Goal: Task Accomplishment & Management: Manage account settings

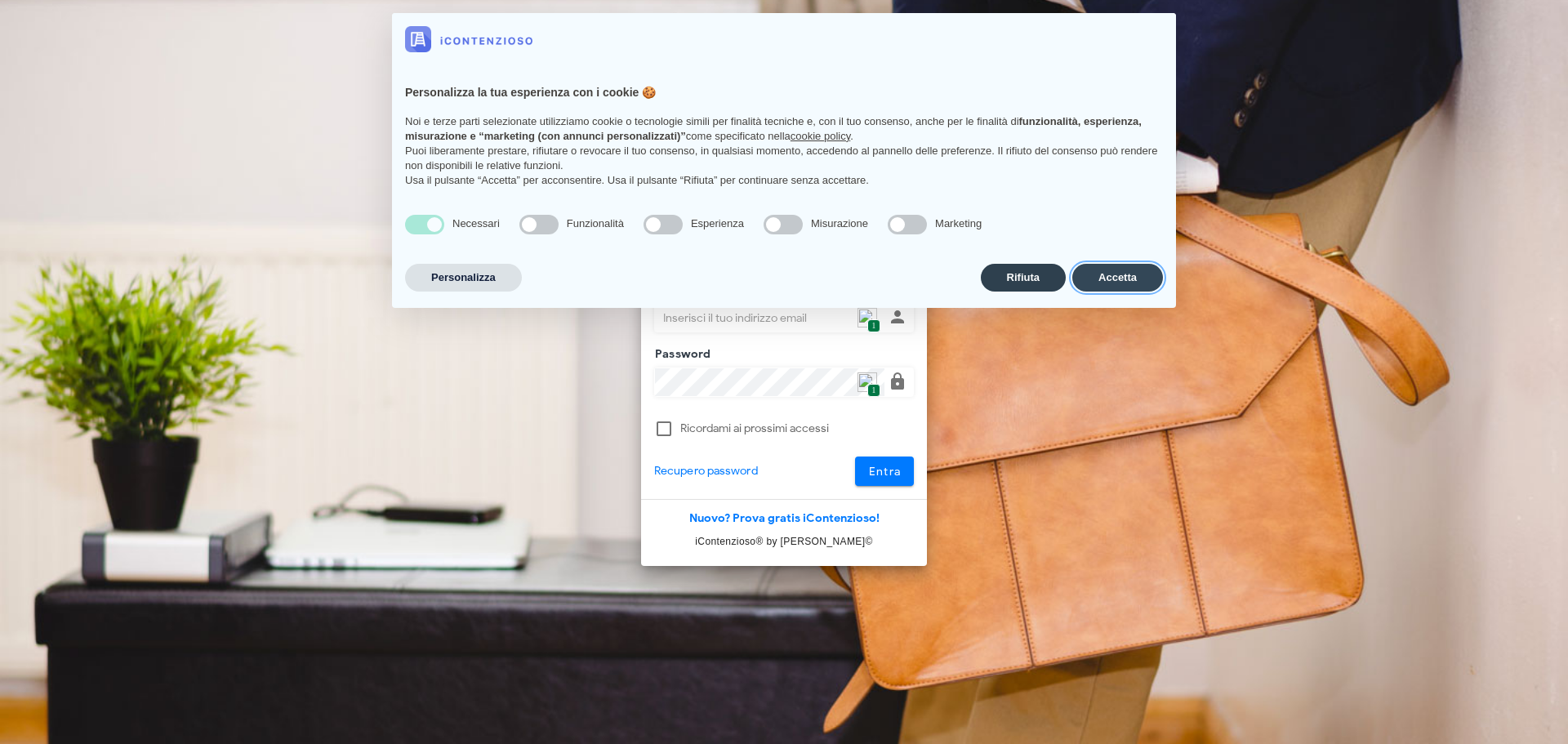
click at [1078, 269] on button "Accetta" at bounding box center [1117, 278] width 90 height 28
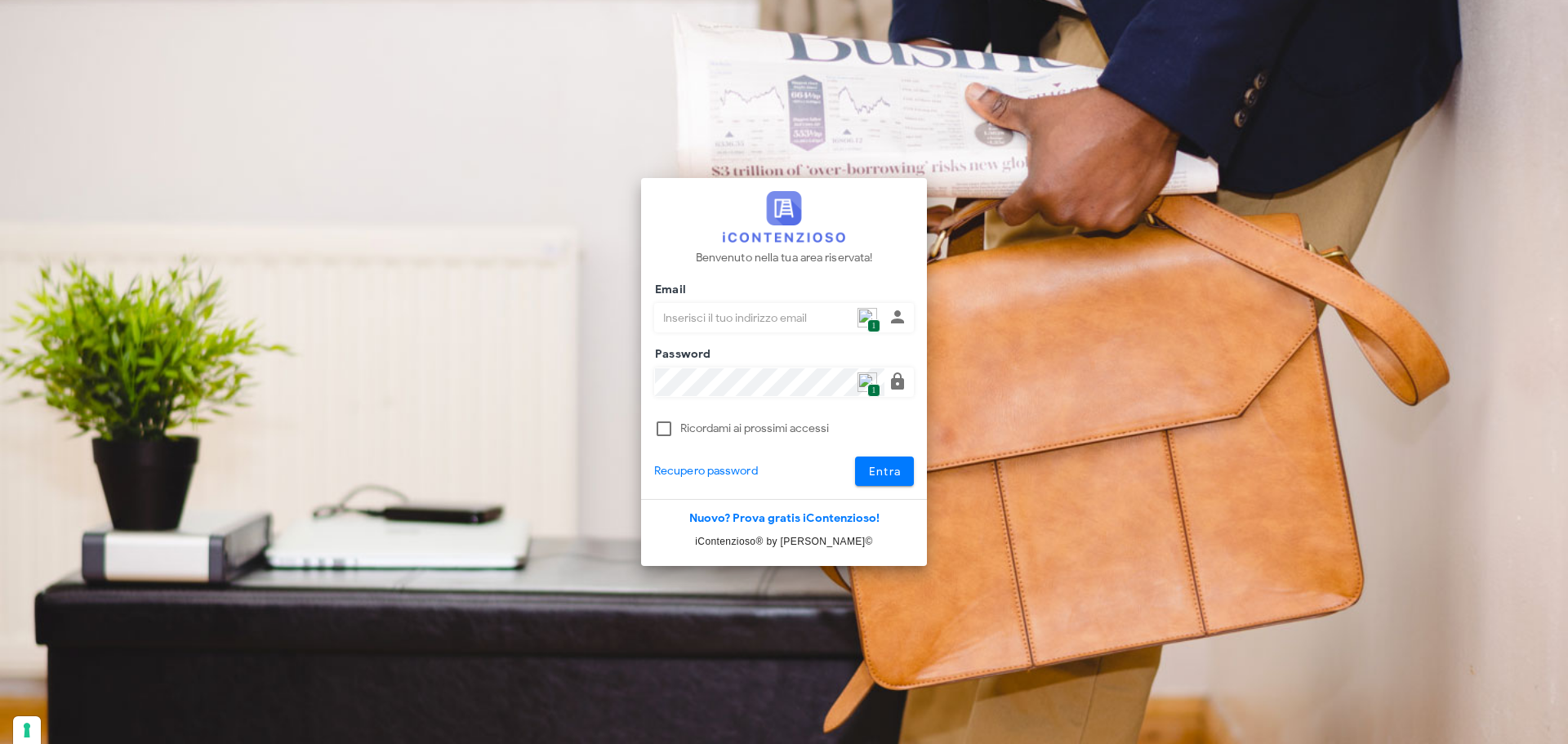
click at [880, 318] on input "Email" at bounding box center [770, 318] width 230 height 28
click at [876, 319] on span "1" at bounding box center [874, 326] width 12 height 14
type input "p.rizza@studioassociatoadrev.it"
click at [858, 469] on button "Entra" at bounding box center [885, 471] width 60 height 30
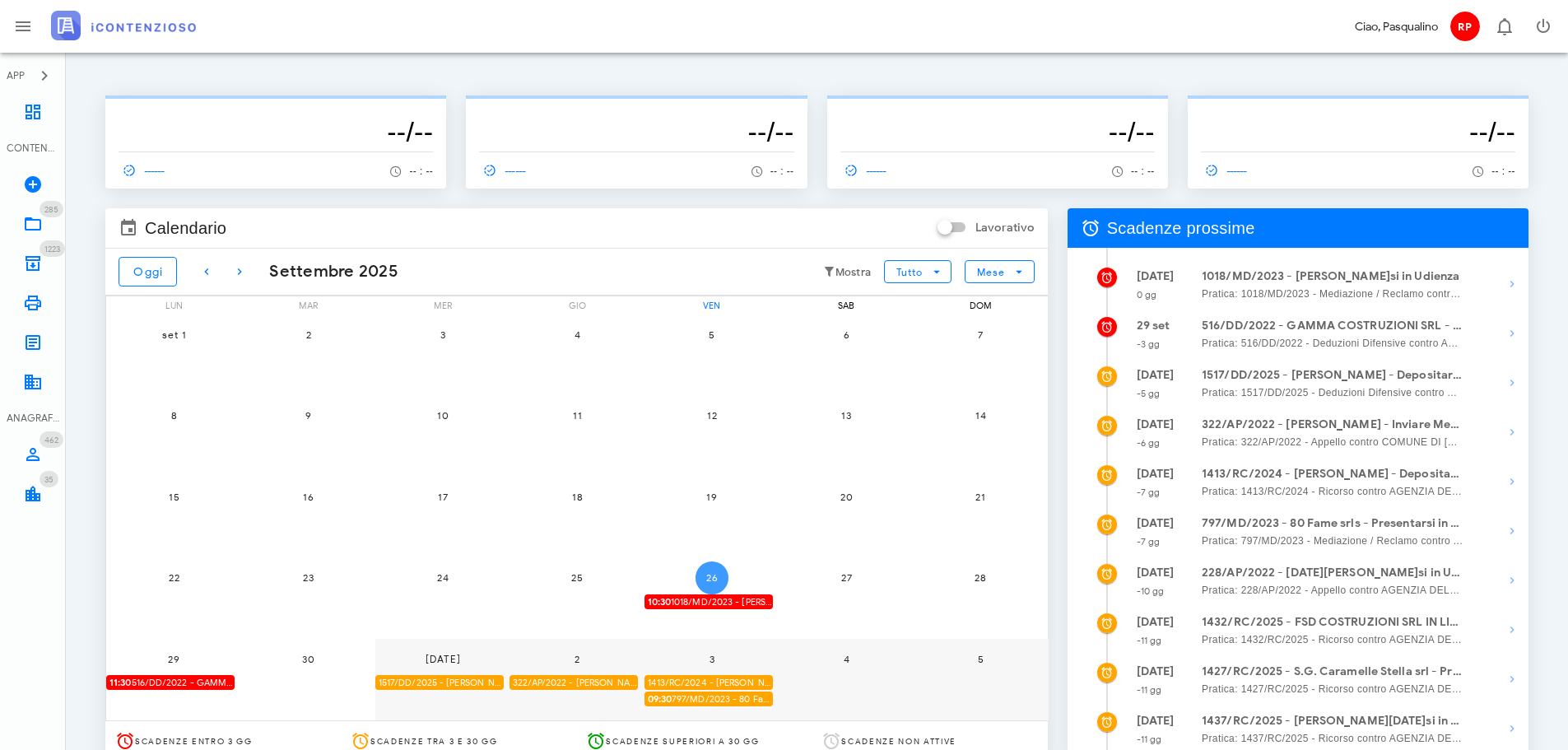
click at [711, 570] on button "26" at bounding box center [712, 578] width 33 height 33
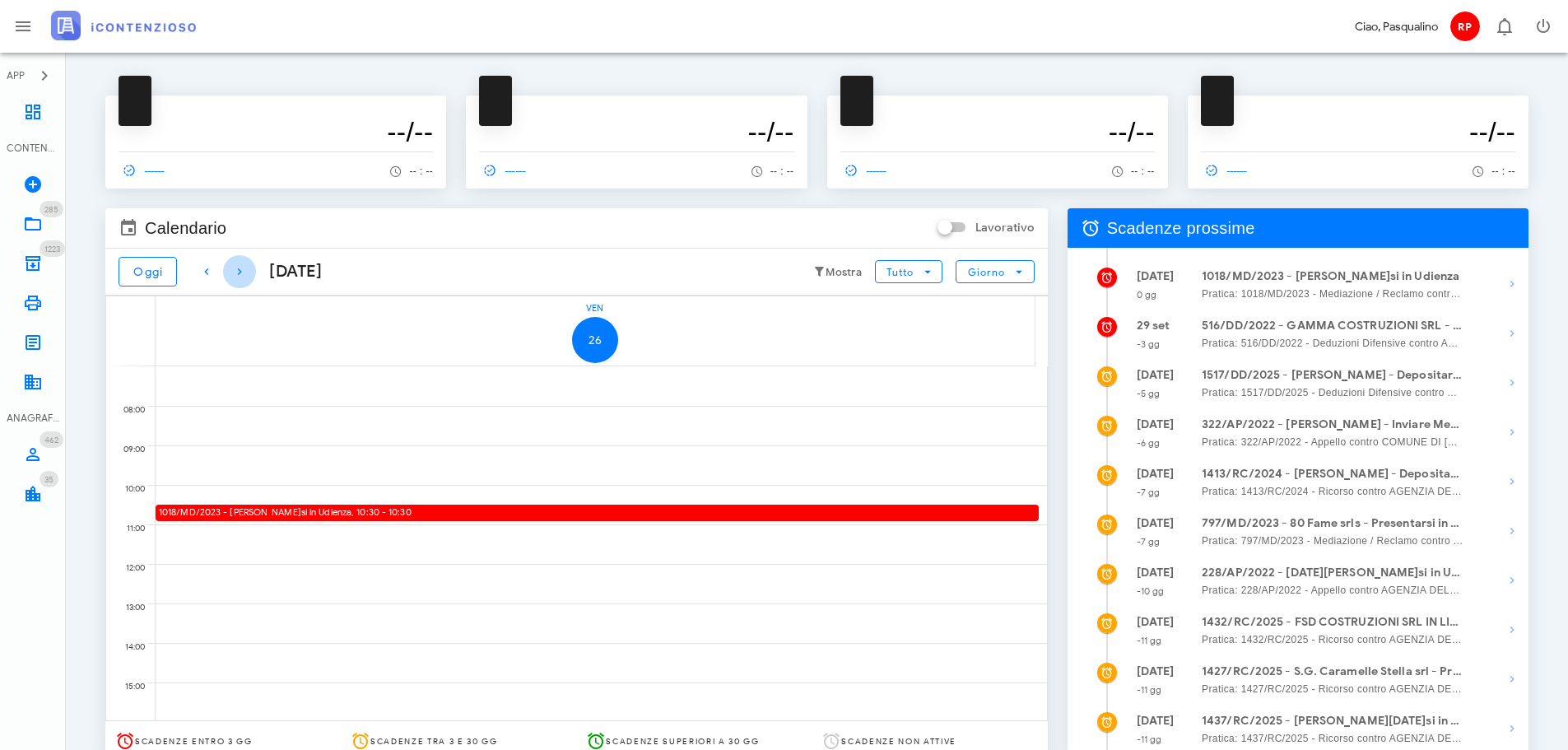
click at [242, 272] on icon "button" at bounding box center [240, 272] width 19 height 19
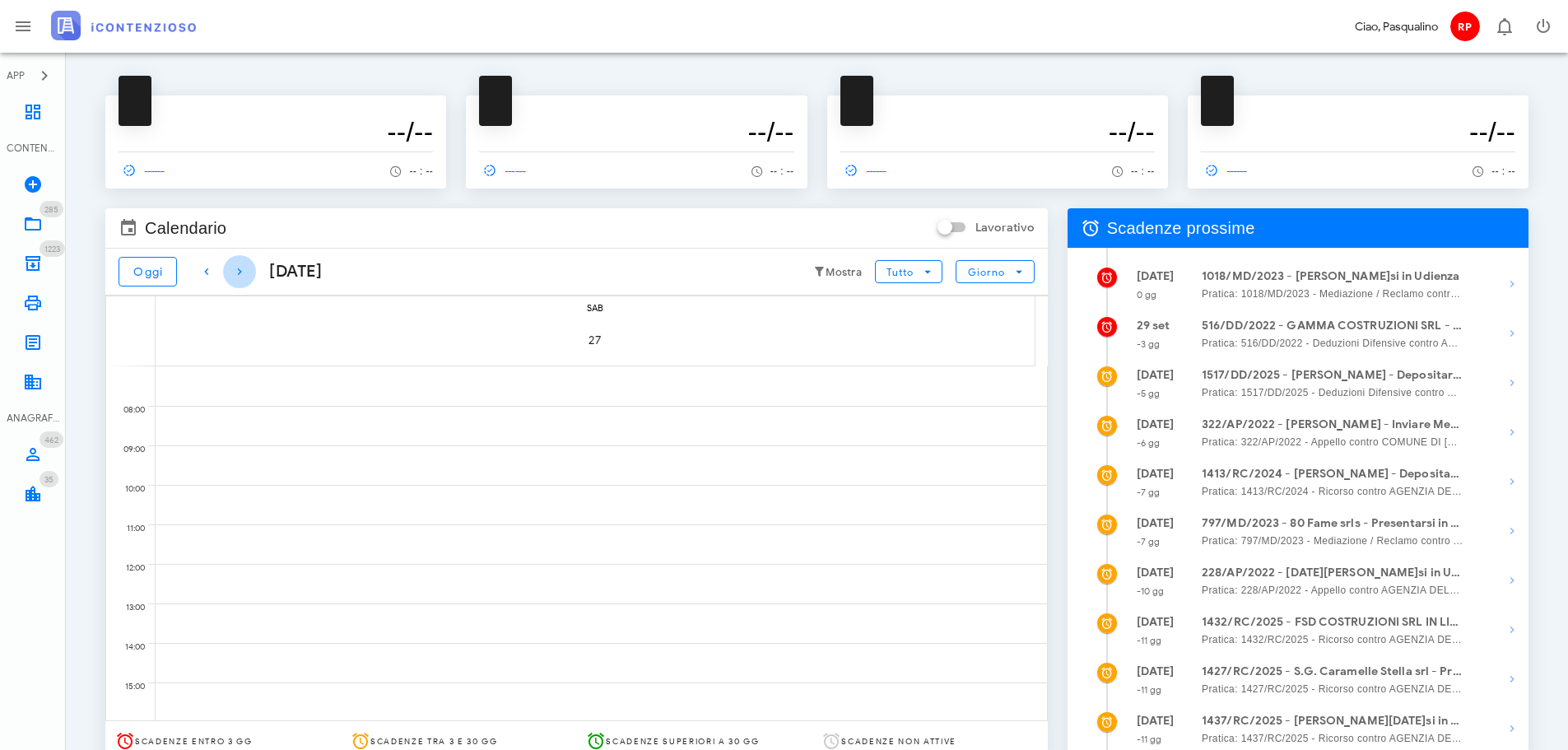
click at [242, 272] on icon "button" at bounding box center [240, 272] width 19 height 19
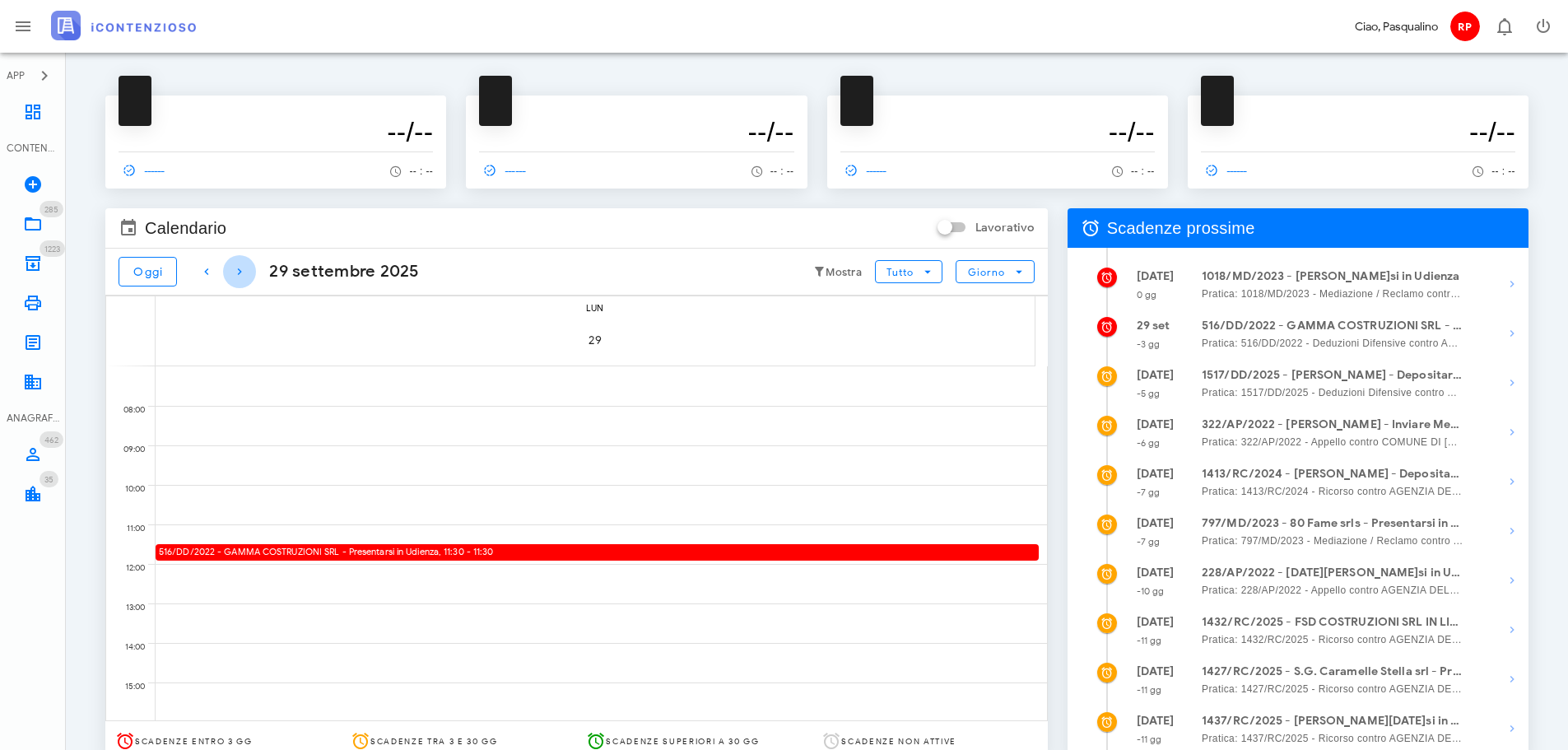
click at [242, 272] on icon "button" at bounding box center [240, 272] width 19 height 19
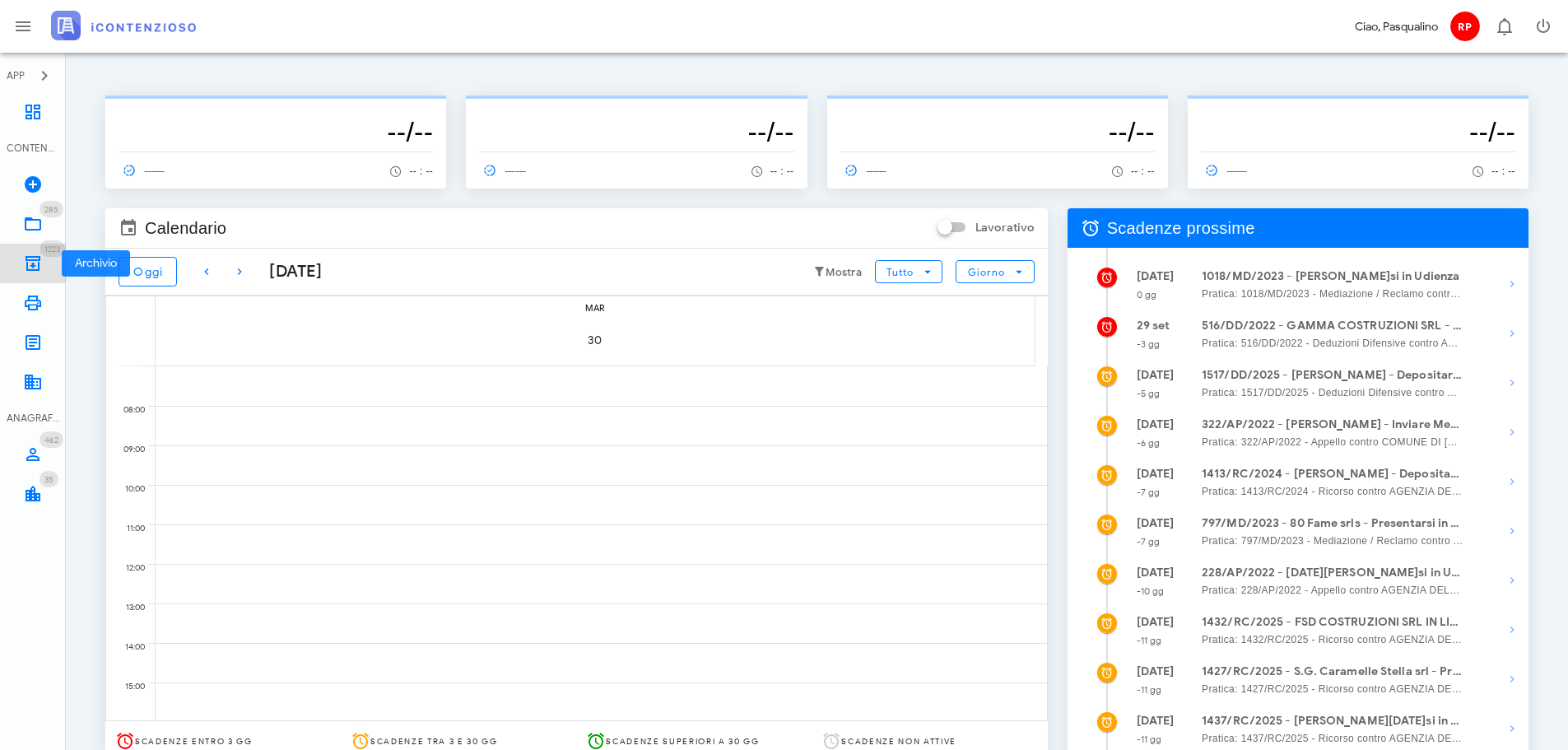
click at [57, 258] on link "1223 Archivio 1223" at bounding box center [33, 264] width 65 height 40
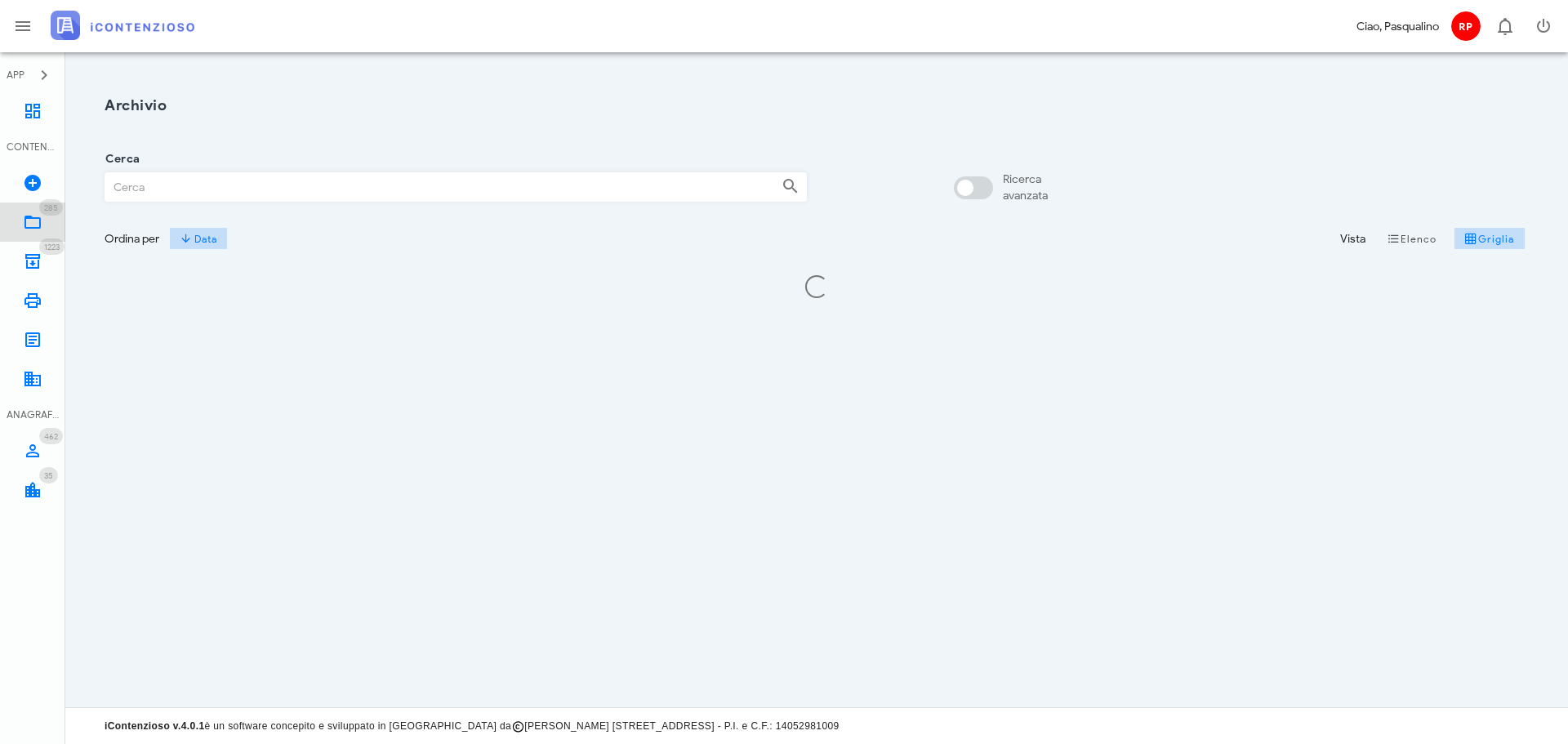
click at [50, 231] on link "285 In Lavorazione 285" at bounding box center [32, 222] width 65 height 39
click at [254, 201] on div "Cerca" at bounding box center [455, 187] width 703 height 30
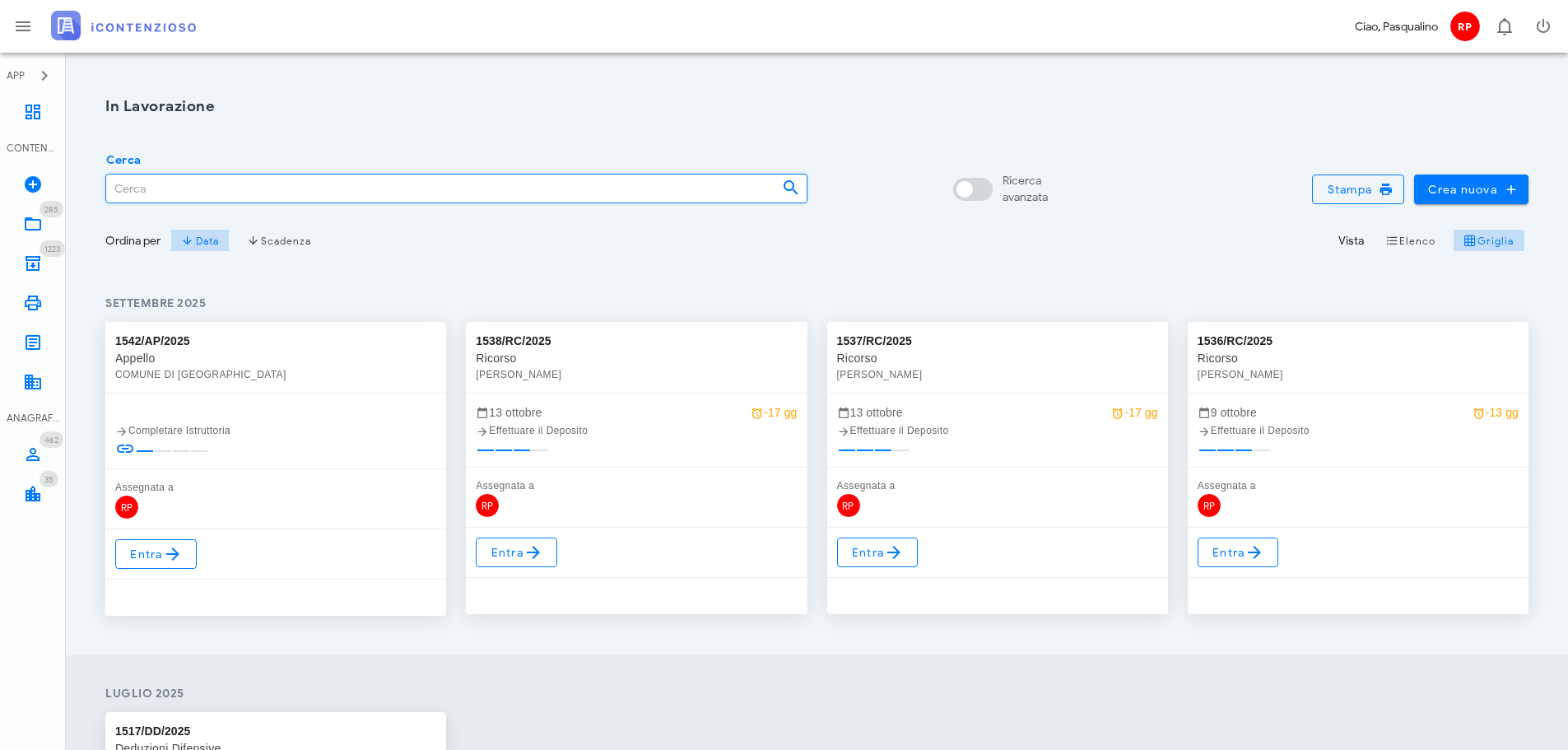
type input "8"
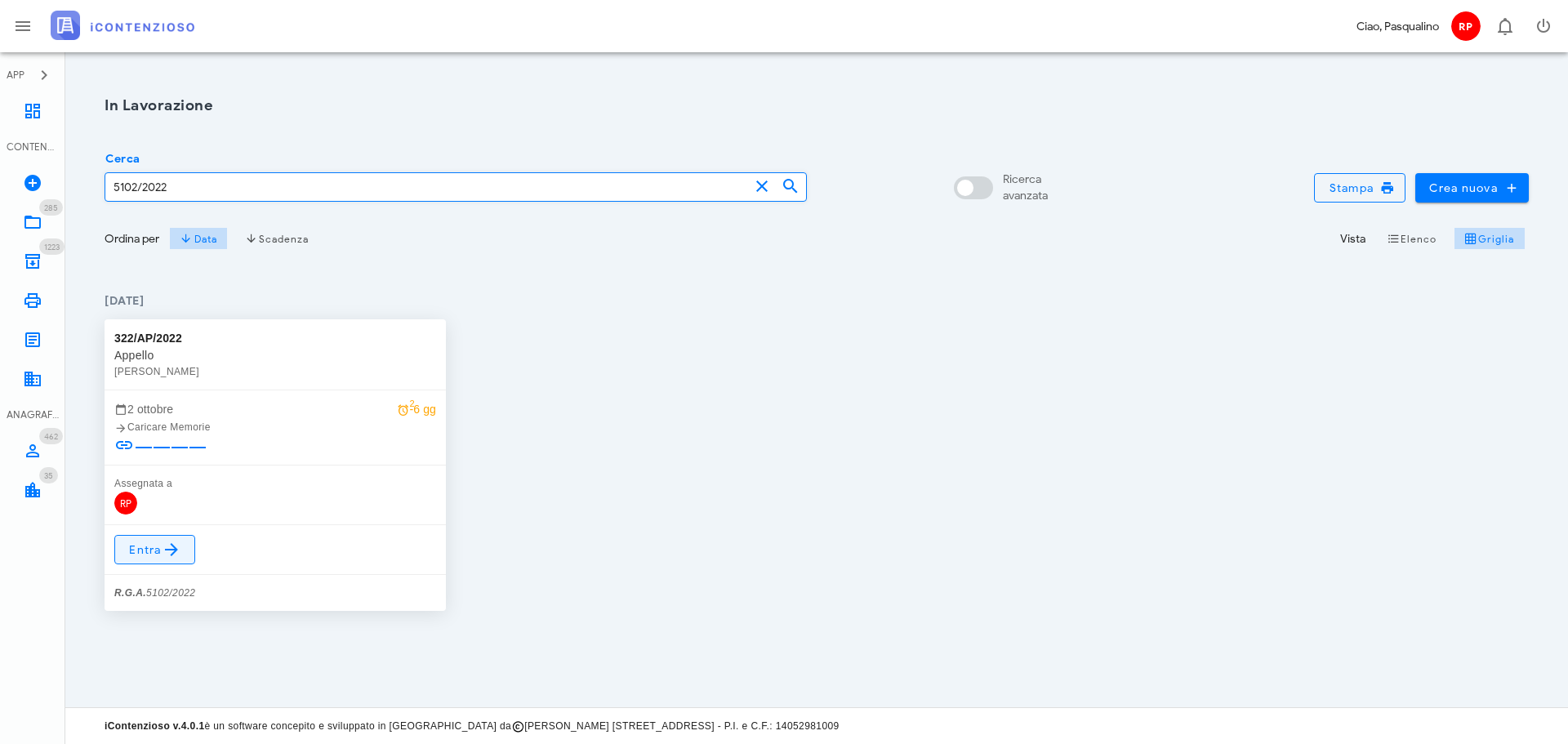
type input "5102/2022"
click at [183, 542] on link "Entra" at bounding box center [154, 550] width 81 height 30
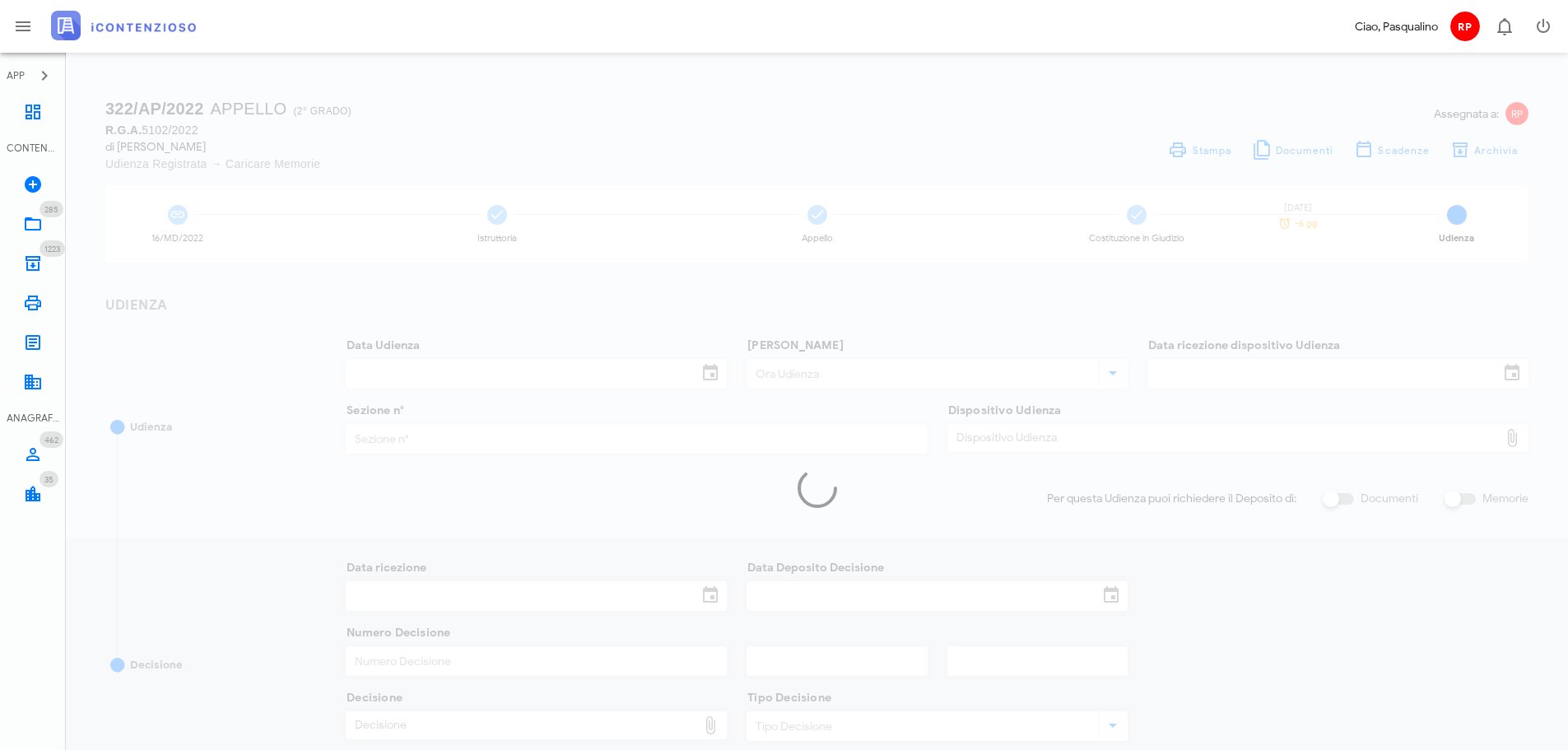
type input "[DATE]"
type input "11:30"
type input "[DATE]"
type input "3"
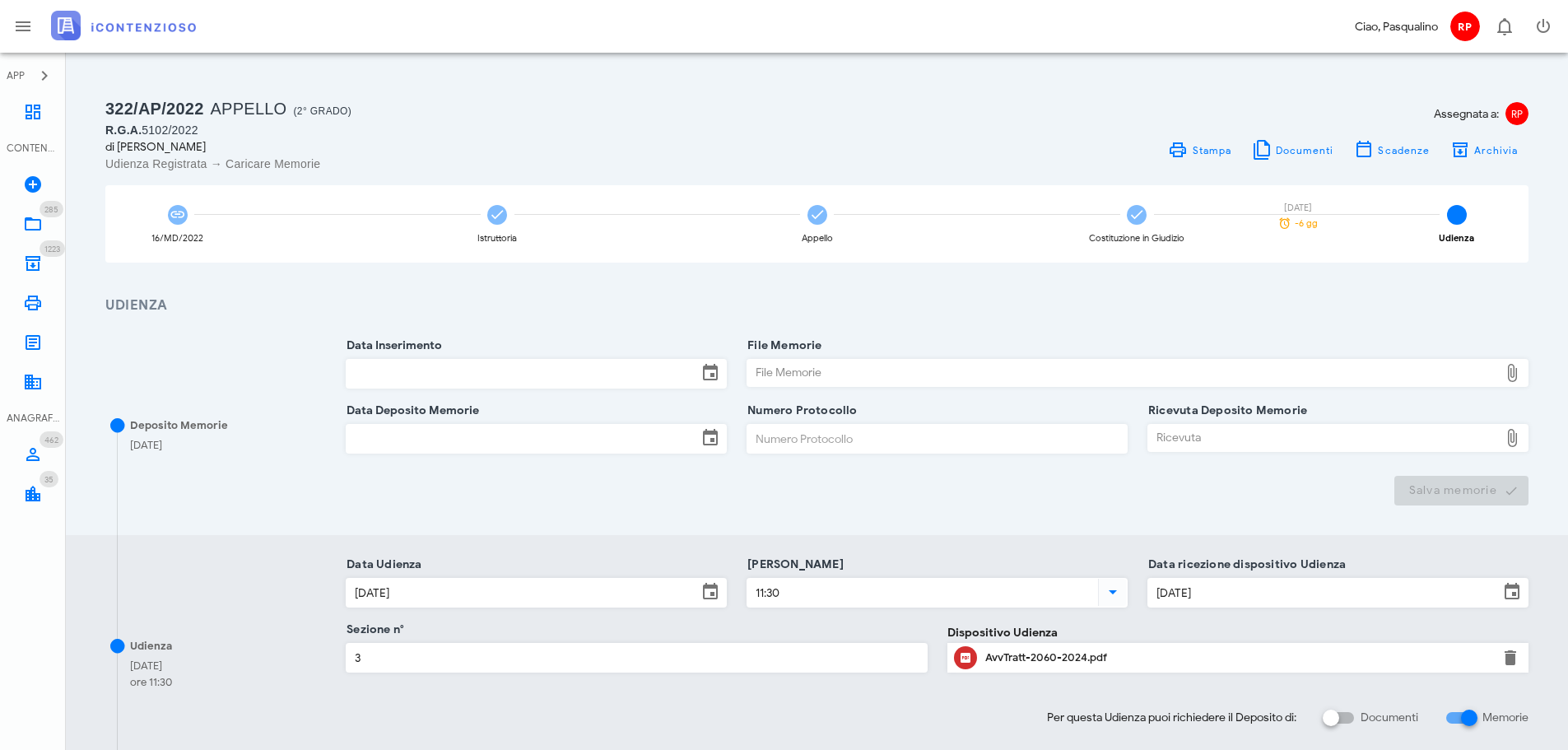
drag, startPoint x: 1437, startPoint y: 701, endPoint x: 1449, endPoint y: 707, distance: 13.4
click at [1439, 702] on div "Per questa Udienza puoi richiedere il Deposito di: Documenti Memorie" at bounding box center [937, 711] width 1203 height 33
click at [1449, 707] on div "Per questa Udienza puoi richiedere il Deposito di: Documenti Memorie" at bounding box center [937, 711] width 1203 height 33
click at [1456, 708] on div at bounding box center [1470, 718] width 28 height 28
checkbox input "false"
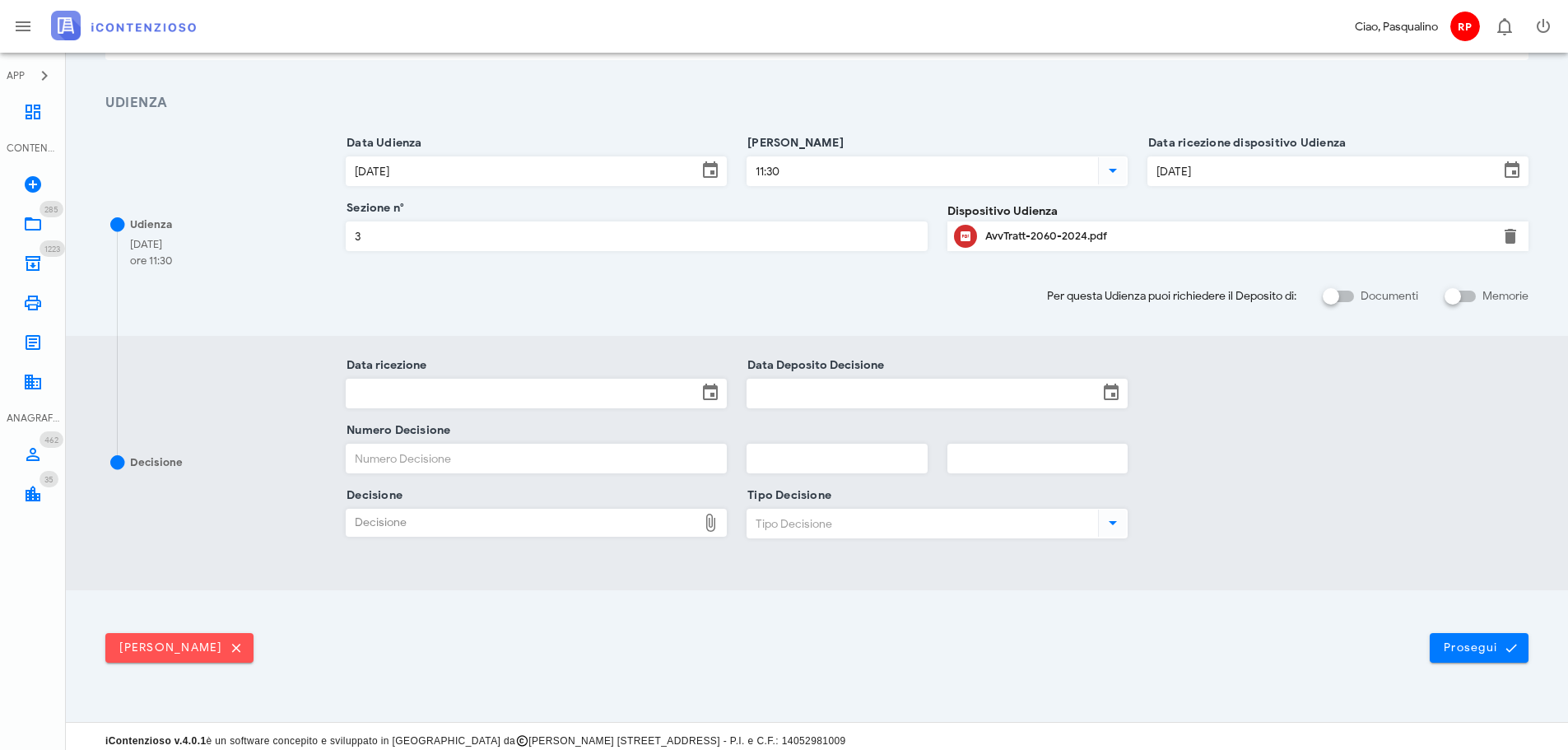
scroll to position [211, 0]
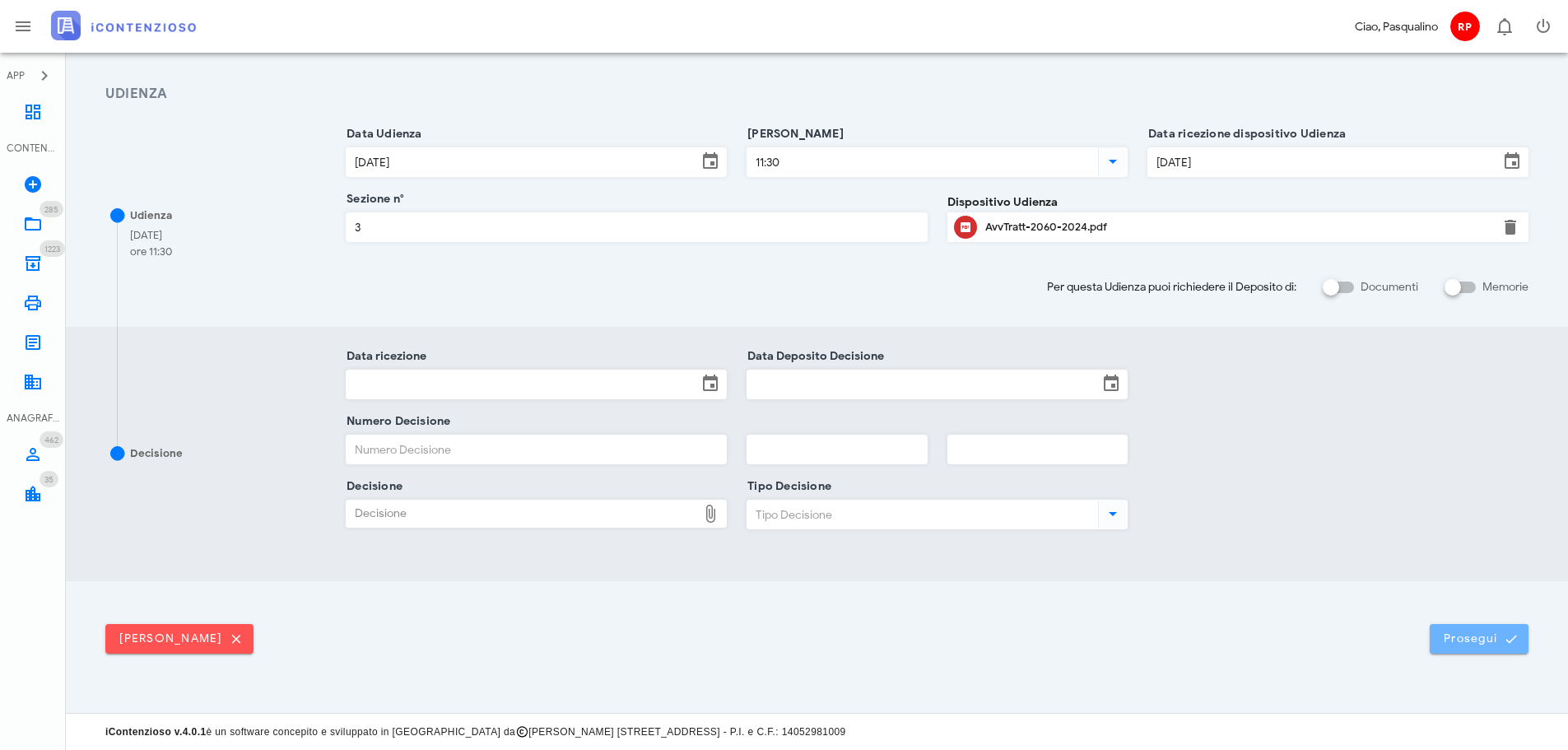
click at [1443, 651] on button "Prosegui" at bounding box center [1480, 639] width 99 height 30
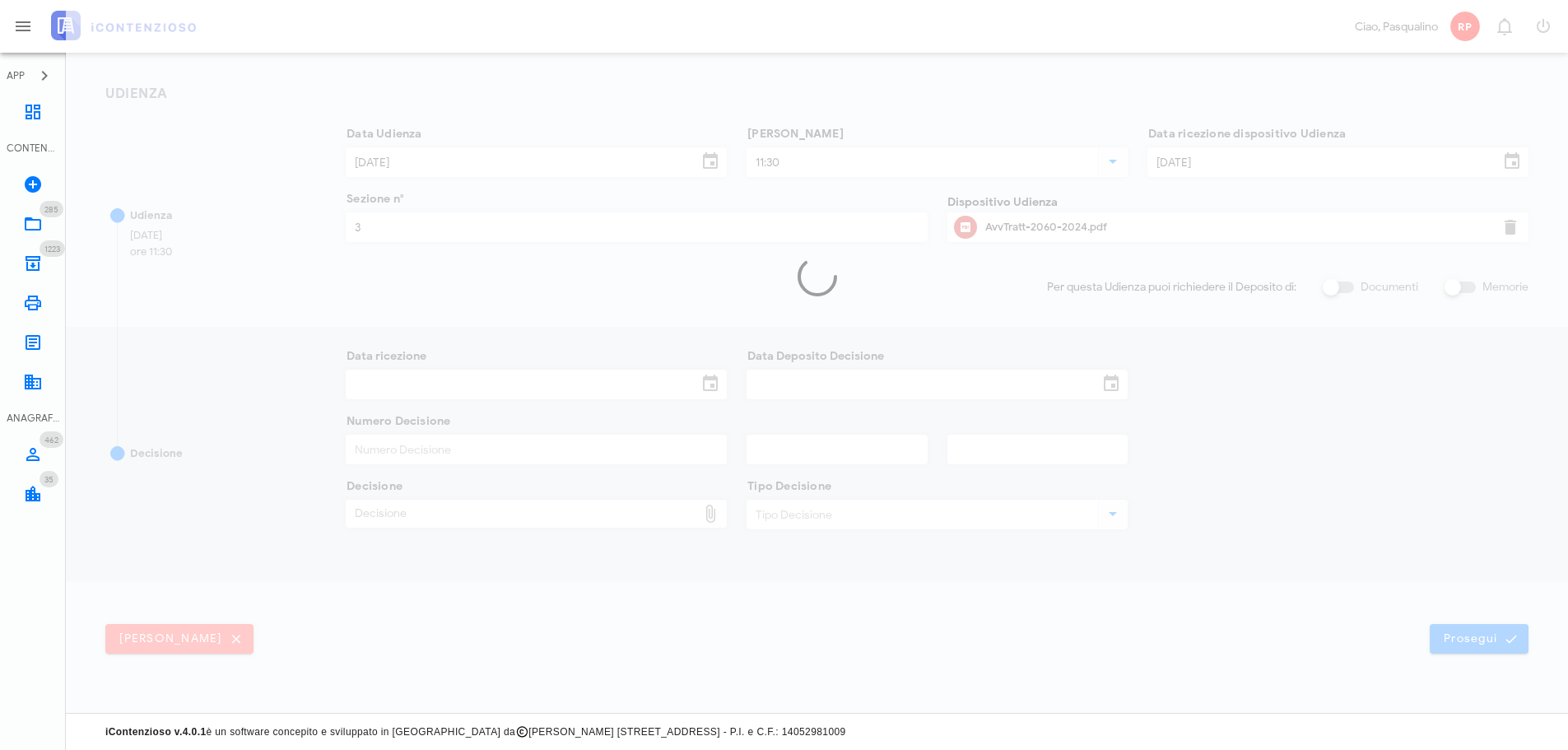
scroll to position [0, 0]
